Goal: Register for event/course

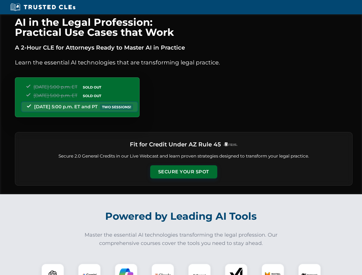
click at [184, 172] on button "Secure Your Spot" at bounding box center [183, 172] width 67 height 13
click at [53, 270] on img at bounding box center [52, 275] width 17 height 17
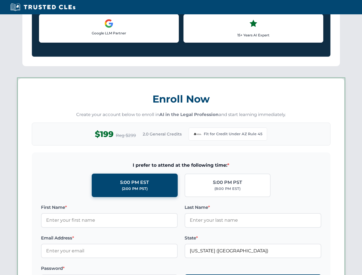
click at [163, 270] on label "Password *" at bounding box center [109, 268] width 137 height 7
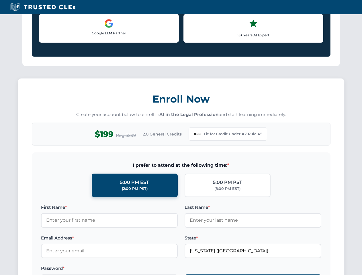
scroll to position [559, 0]
